Goal: Complete application form

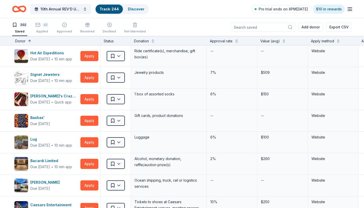
scroll to position [3762, 0]
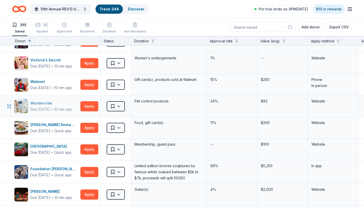
scroll to position [3802, 0]
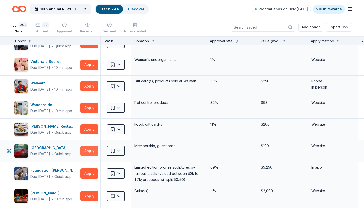
click at [91, 151] on button "Apply" at bounding box center [89, 151] width 18 height 10
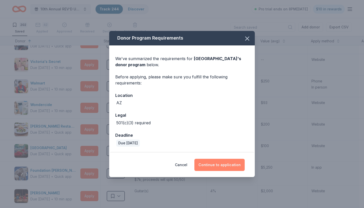
click at [217, 165] on button "Continue to application" at bounding box center [220, 164] width 50 height 12
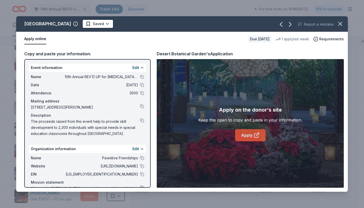
click at [244, 136] on link "Apply" at bounding box center [250, 135] width 31 height 12
click at [109, 24] on html "10th Annual REV’D UP for Autism Car Show & Special Needs Resource Fair Track · …" at bounding box center [182, 104] width 364 height 208
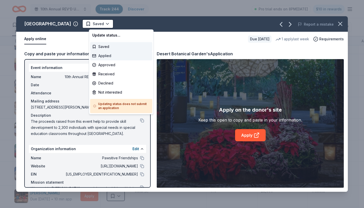
click at [110, 56] on div "Applied" at bounding box center [121, 55] width 62 height 9
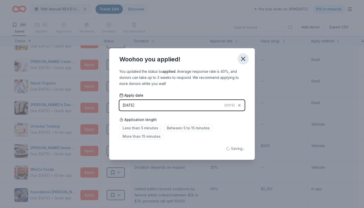
click at [243, 58] on icon "button" at bounding box center [243, 58] width 7 height 7
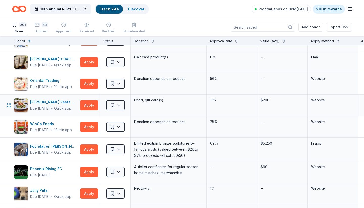
scroll to position [3849, 0]
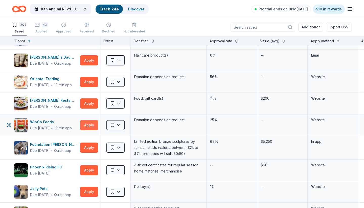
click at [89, 127] on button "Apply" at bounding box center [89, 125] width 18 height 10
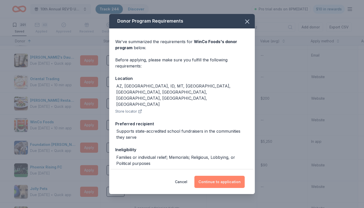
click at [213, 179] on button "Continue to application" at bounding box center [220, 181] width 50 height 12
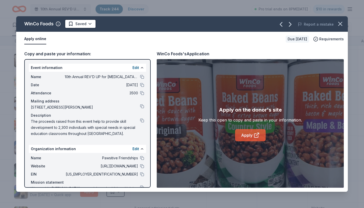
click at [248, 134] on link "Apply" at bounding box center [250, 135] width 31 height 12
click at [90, 24] on html "10th Annual REV’D UP for Autism Car Show & Special Needs Resource Fair Track · …" at bounding box center [182, 104] width 364 height 208
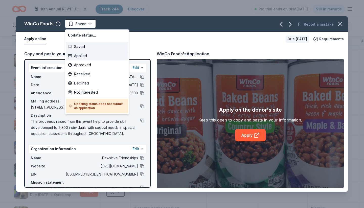
click at [85, 57] on div "Applied" at bounding box center [97, 55] width 62 height 9
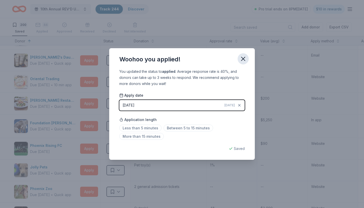
click at [246, 58] on icon "button" at bounding box center [243, 58] width 7 height 7
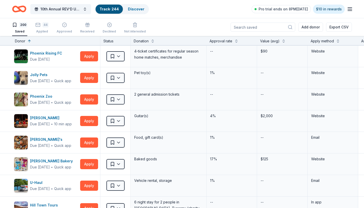
scroll to position [3942, 0]
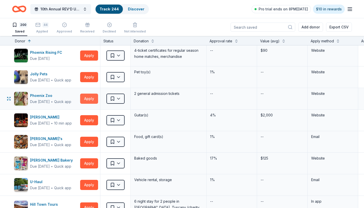
click at [89, 98] on button "Apply" at bounding box center [89, 98] width 18 height 10
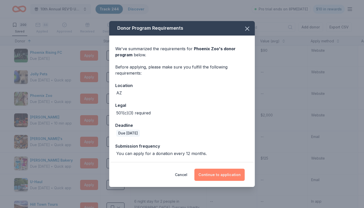
click at [210, 173] on button "Continue to application" at bounding box center [220, 174] width 50 height 12
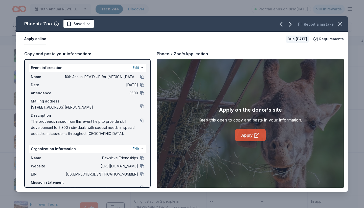
click at [243, 135] on link "Apply" at bounding box center [250, 135] width 31 height 12
click at [88, 24] on html "10th Annual REV’D UP for Autism Car Show & Special Needs Resource Fair Track · …" at bounding box center [182, 104] width 364 height 208
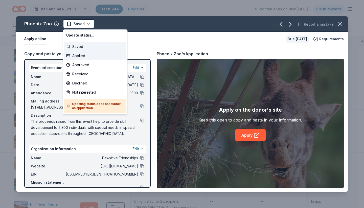
click at [83, 55] on div "Applied" at bounding box center [95, 55] width 62 height 9
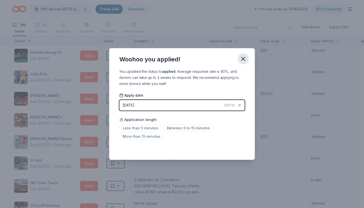
click at [243, 58] on icon "button" at bounding box center [244, 59] width 4 height 4
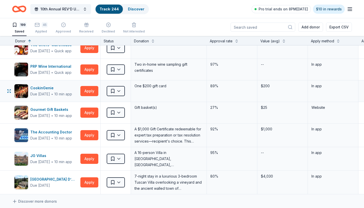
scroll to position [4173, 0]
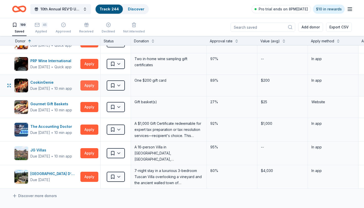
click at [90, 87] on button "Apply" at bounding box center [89, 85] width 18 height 10
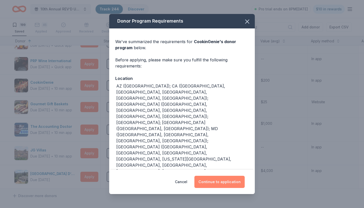
click at [222, 183] on button "Continue to application" at bounding box center [220, 181] width 50 height 12
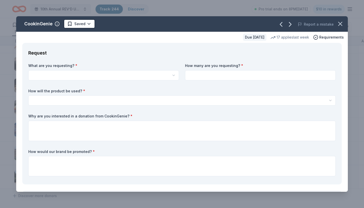
scroll to position [0, 0]
click at [113, 77] on button "button" at bounding box center [103, 75] width 151 height 10
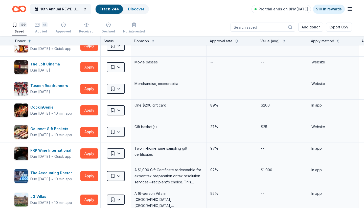
scroll to position [4123, 0]
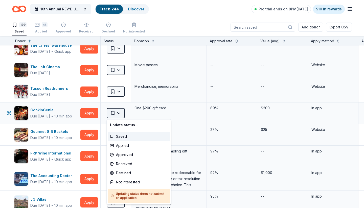
click at [119, 113] on html "10th Annual REV’D UP for [MEDICAL_DATA] Car Show & Special Needs Resource Fair …" at bounding box center [182, 104] width 364 height 208
click at [127, 181] on div "Not interested" at bounding box center [139, 181] width 62 height 9
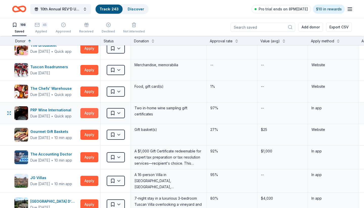
click at [86, 114] on button "Apply" at bounding box center [89, 113] width 18 height 10
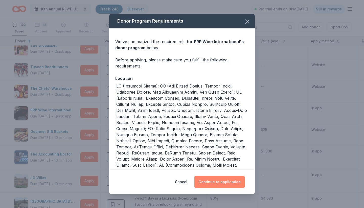
click at [214, 182] on button "Continue to application" at bounding box center [220, 181] width 50 height 12
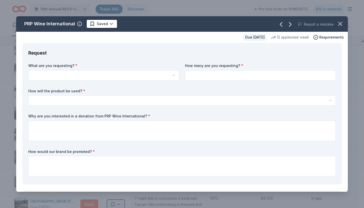
scroll to position [0, 0]
click at [116, 76] on html "10th Annual REV’D UP for Autism Car Show & Special Needs Resource Fair Track · …" at bounding box center [182, 104] width 364 height 208
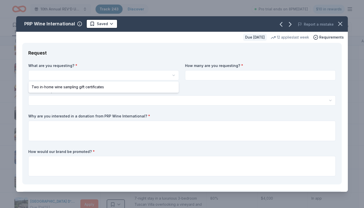
select select "Two in-home wine sampling gift certificates"
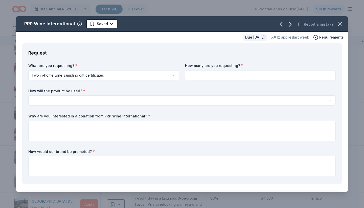
click at [229, 76] on input at bounding box center [260, 75] width 151 height 10
type input "2"
click at [139, 104] on button "button" at bounding box center [182, 100] width 308 height 10
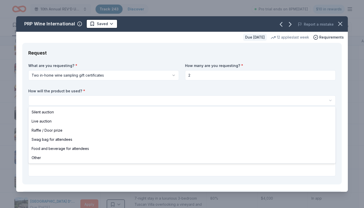
click at [133, 101] on button "button" at bounding box center [182, 100] width 308 height 10
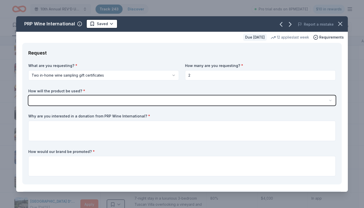
click at [114, 125] on textarea at bounding box center [182, 130] width 308 height 20
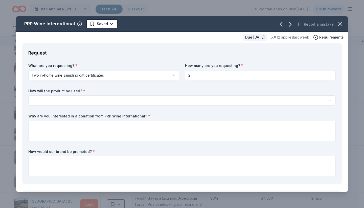
click at [341, 23] on icon "button" at bounding box center [340, 23] width 7 height 7
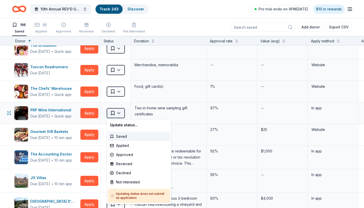
click at [120, 112] on html "10th Annual REV’D UP for Autism Car Show & Special Needs Resource Fair Track · …" at bounding box center [182, 104] width 364 height 208
click at [124, 183] on div "Not interested" at bounding box center [139, 181] width 62 height 9
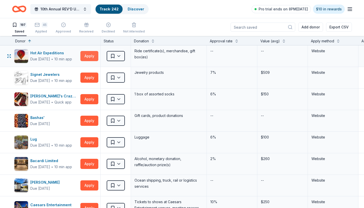
click at [85, 55] on button "Apply" at bounding box center [89, 56] width 18 height 10
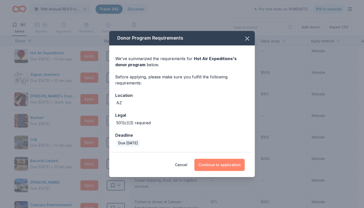
click at [217, 164] on button "Continue to application" at bounding box center [220, 164] width 50 height 12
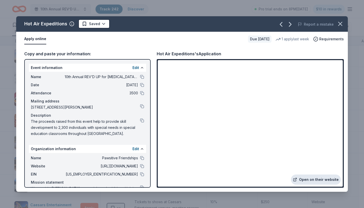
click at [318, 181] on link "Open on their website" at bounding box center [316, 179] width 50 height 10
click at [102, 24] on html "10th Annual REV’D UP for Autism Car Show & Special Needs Resource Fair Track · …" at bounding box center [182, 104] width 364 height 208
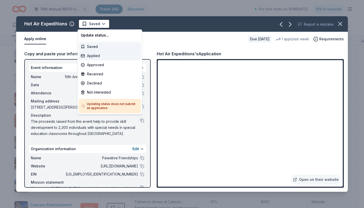
click at [96, 57] on div "Applied" at bounding box center [110, 55] width 62 height 9
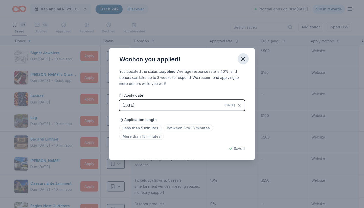
click at [245, 59] on icon "button" at bounding box center [243, 58] width 7 height 7
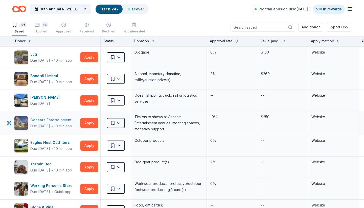
scroll to position [67, 0]
